Goal: Information Seeking & Learning: Learn about a topic

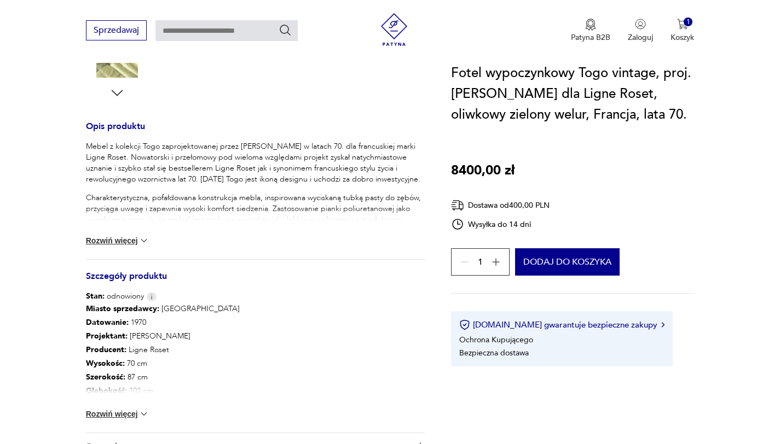
scroll to position [586, 0]
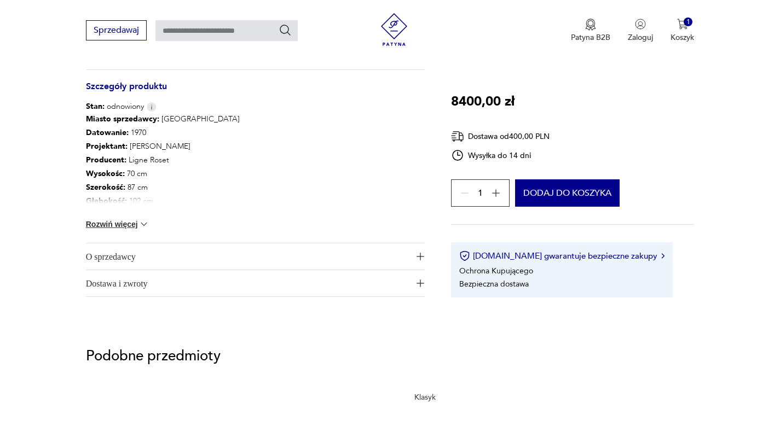
click at [147, 253] on span "O sprzedawcy" at bounding box center [247, 256] width 323 height 26
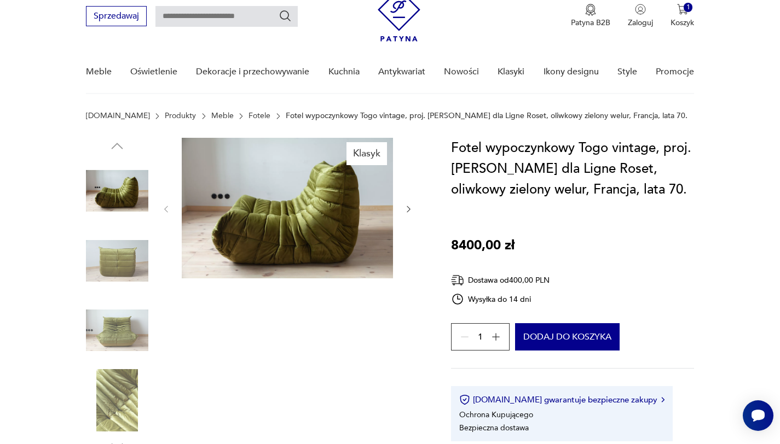
scroll to position [0, 0]
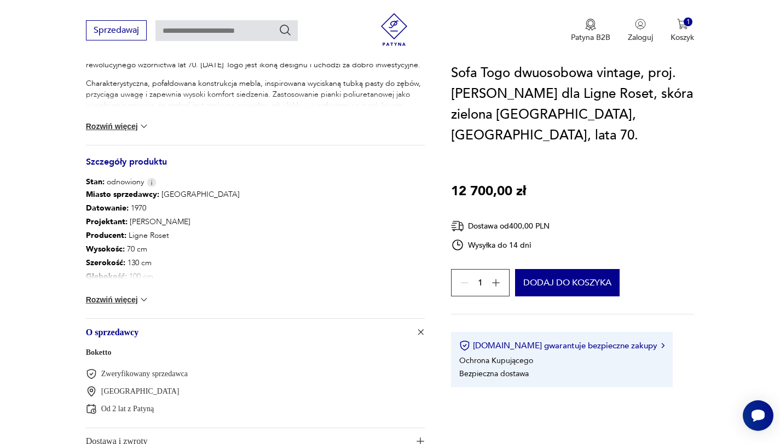
scroll to position [524, 0]
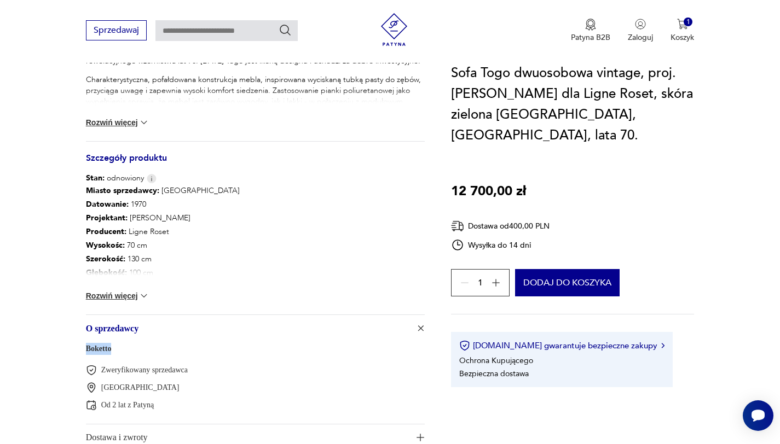
drag, startPoint x: 117, startPoint y: 340, endPoint x: 78, endPoint y: 341, distance: 38.3
click at [78, 341] on section "Klasyk Opis produktu Mebel z kolekcji Togo zaprojektowanej przez Michela Ducaro…" at bounding box center [390, 72] width 780 height 812
copy link "Boketto"
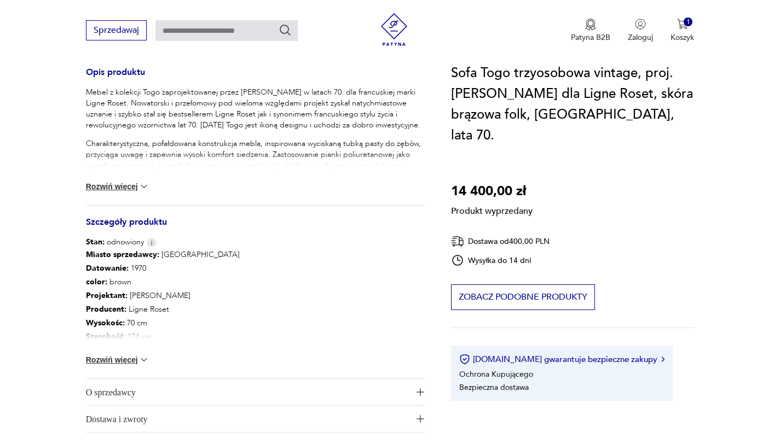
scroll to position [513, 0]
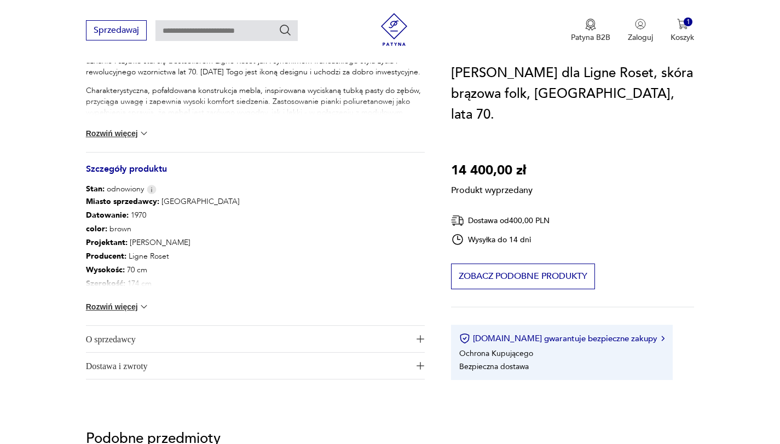
click at [147, 328] on span "O sprzedawcy" at bounding box center [247, 339] width 323 height 26
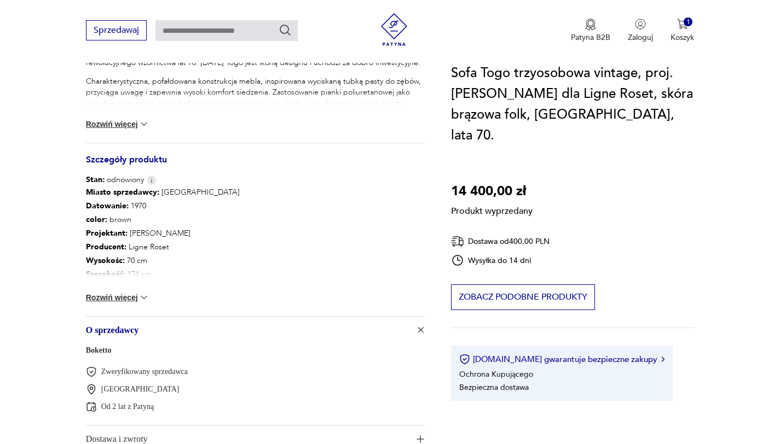
scroll to position [524, 0]
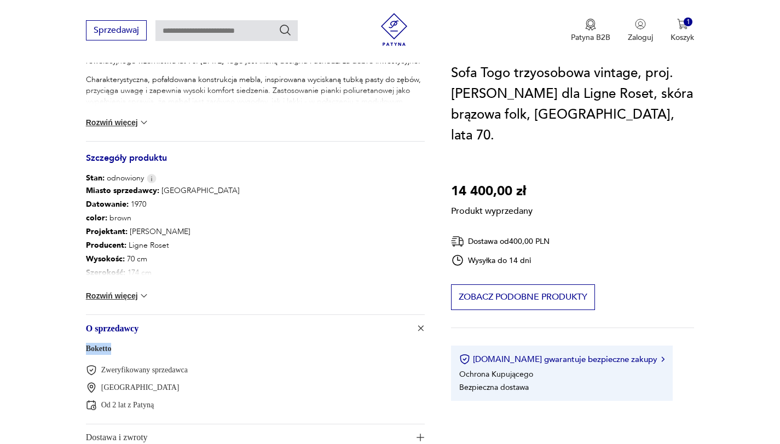
drag, startPoint x: 118, startPoint y: 338, endPoint x: 84, endPoint y: 341, distance: 34.6
click at [83, 341] on section "Produkt wyprzedany Opis produktu Mebel z kolekcji Togo zaprojektowanej przez [P…" at bounding box center [390, 72] width 780 height 812
copy link "Boketto"
